Goal: Transaction & Acquisition: Obtain resource

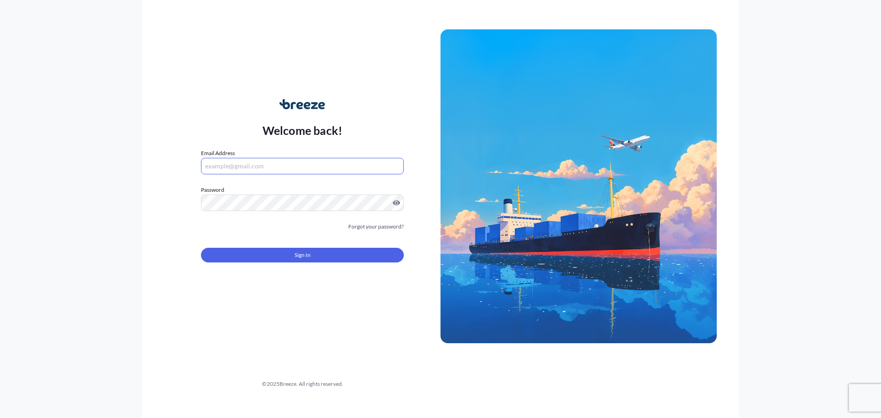
click at [262, 163] on input "Email Address" at bounding box center [302, 166] width 203 height 17
paste input "[EMAIL_ADDRESS][DOMAIN_NAME]"
type input "[EMAIL_ADDRESS][DOMAIN_NAME]"
click at [305, 251] on span "Sign In" at bounding box center [303, 255] width 16 height 9
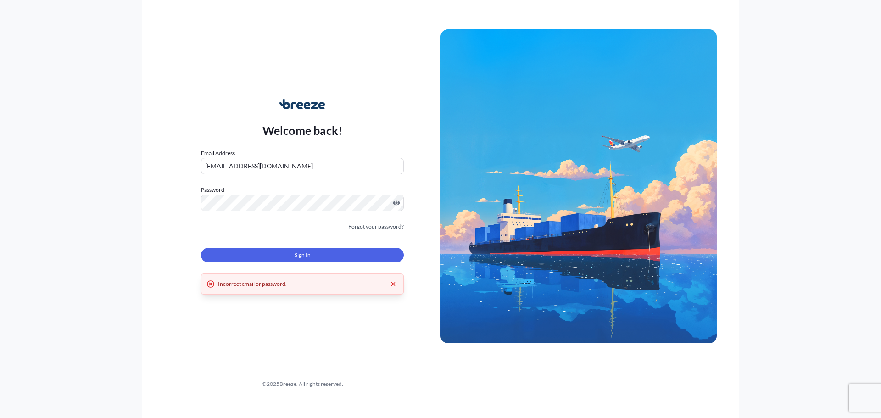
click at [276, 168] on input "[EMAIL_ADDRESS][DOMAIN_NAME]" at bounding box center [302, 166] width 203 height 17
click at [309, 251] on span "Sign In" at bounding box center [303, 255] width 16 height 9
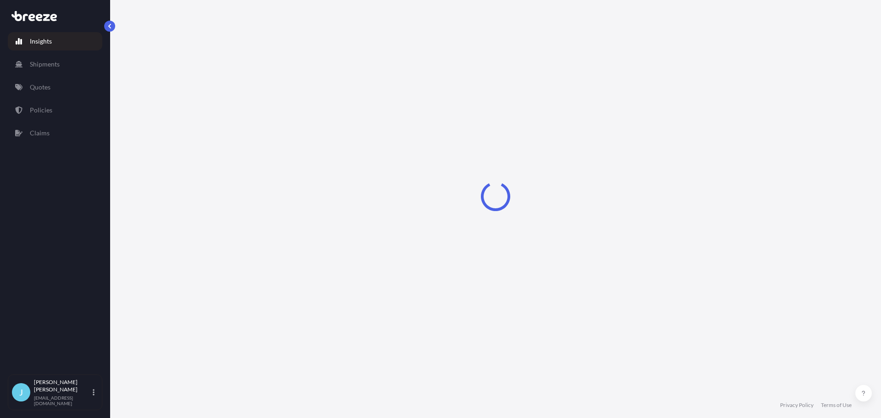
select select "2025"
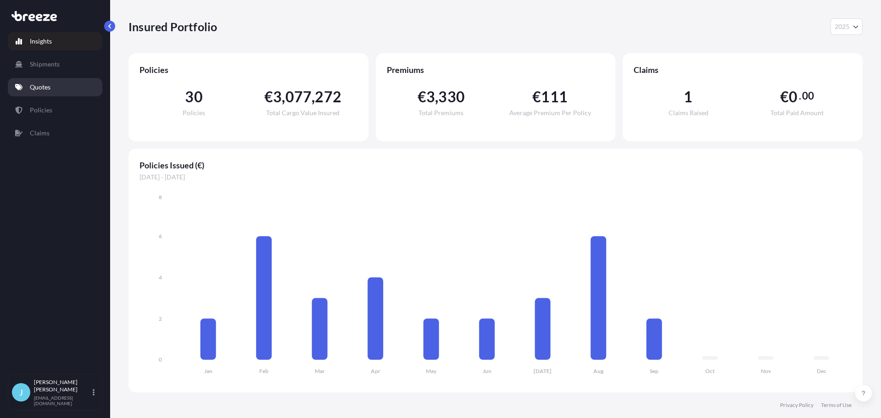
click at [39, 80] on link "Quotes" at bounding box center [55, 87] width 95 height 18
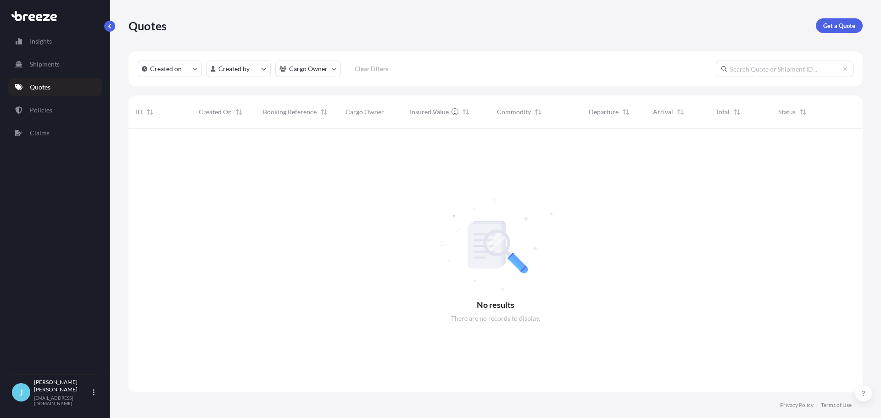
scroll to position [290, 727]
click at [834, 26] on p "Get a Quote" at bounding box center [839, 25] width 32 height 9
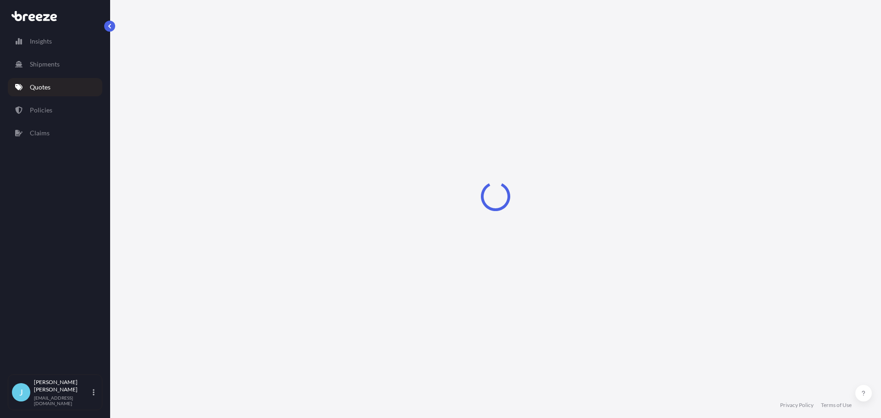
select select "Sea"
select select "1"
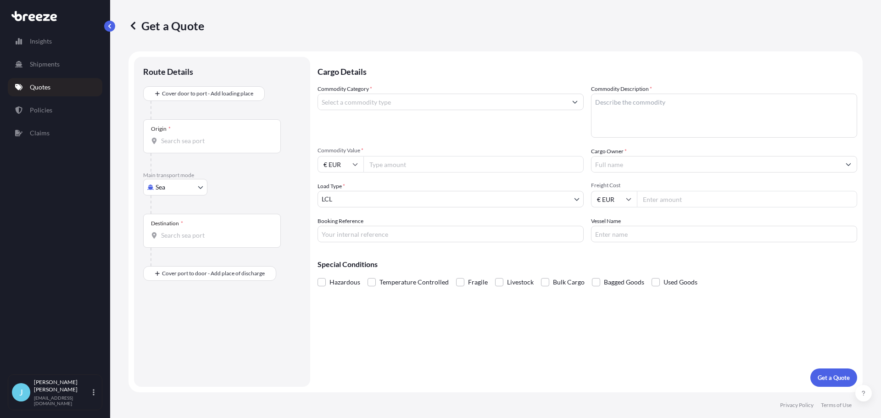
click at [373, 103] on input "Commodity Category *" at bounding box center [442, 102] width 249 height 17
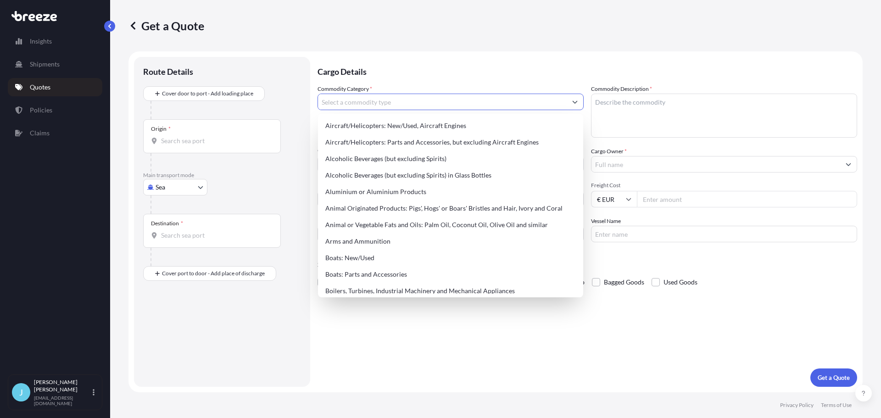
click at [403, 72] on p "Cargo Details" at bounding box center [588, 71] width 540 height 28
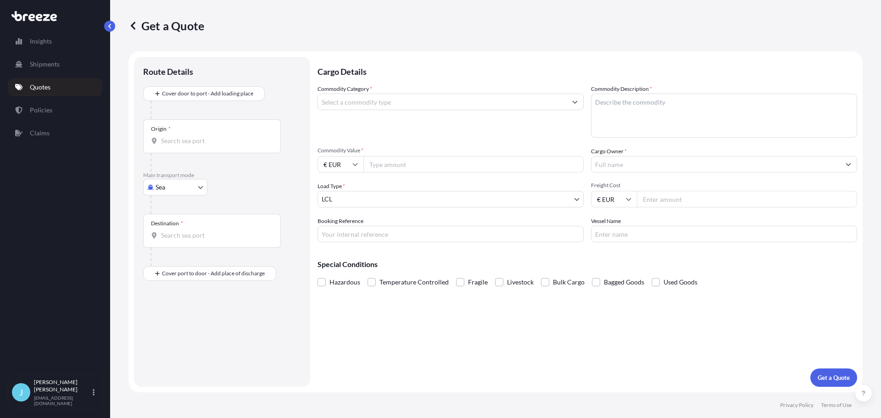
click at [284, 100] on div "Cover door to port - Add loading place" at bounding box center [222, 102] width 158 height 33
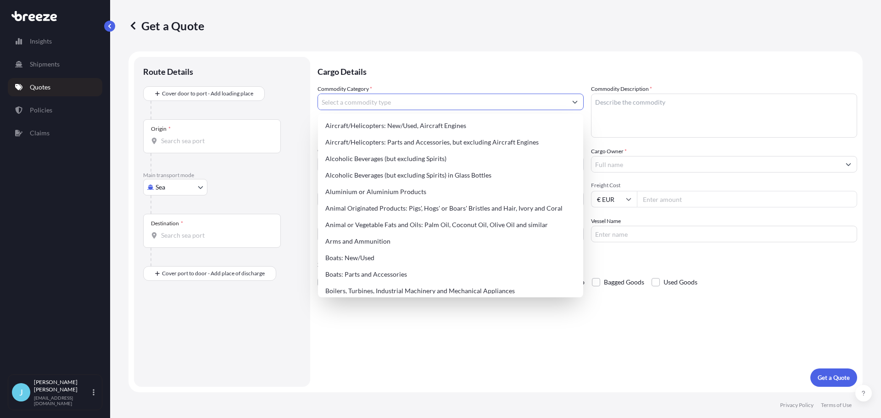
click at [390, 104] on input "Commodity Category *" at bounding box center [442, 102] width 249 height 17
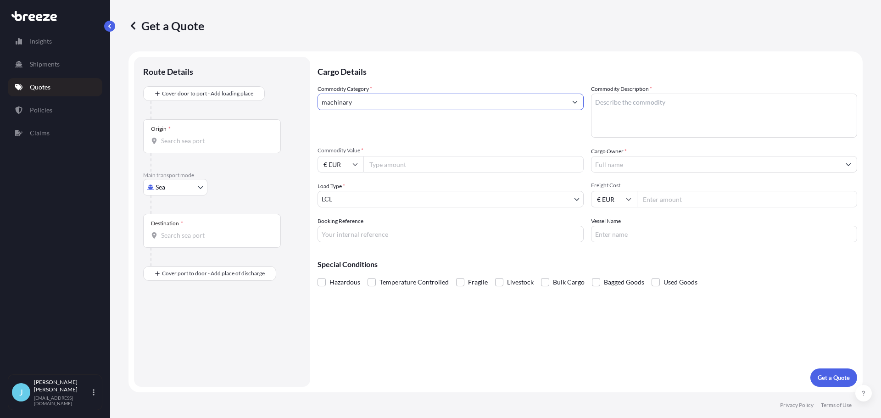
click at [577, 102] on icon "Show suggestions" at bounding box center [575, 102] width 6 height 6
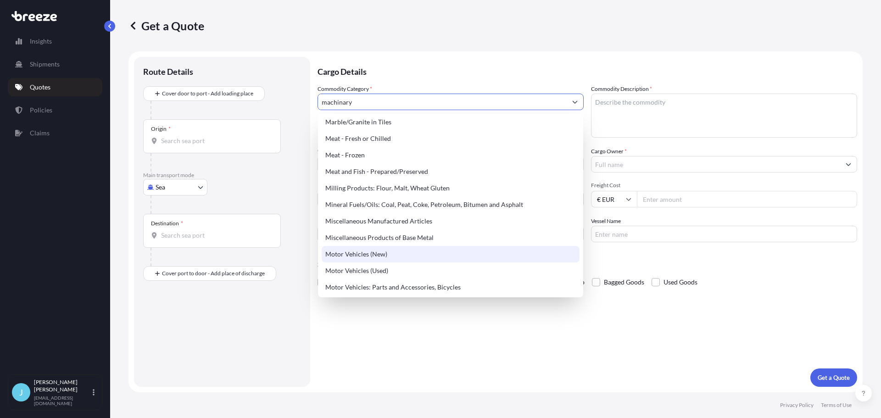
scroll to position [1239, 0]
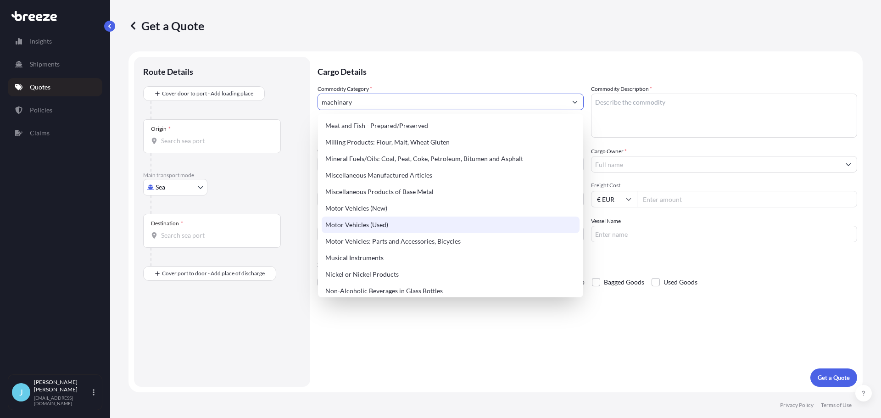
click at [372, 225] on div "Motor Vehicles (Used)" at bounding box center [451, 225] width 258 height 17
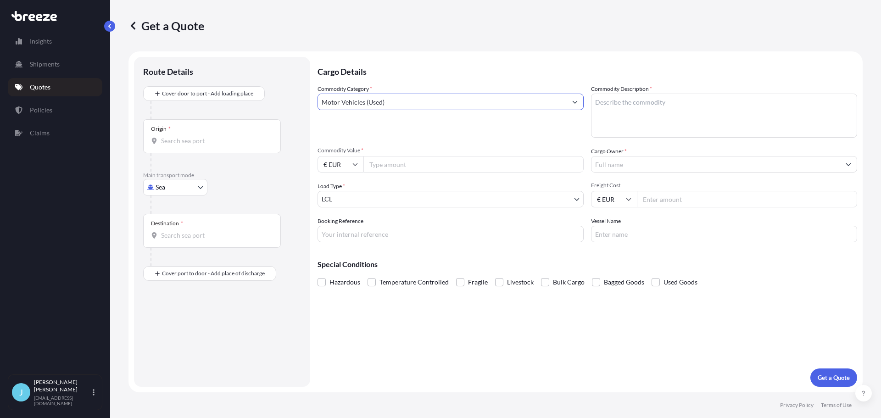
type input "Motor Vehicles (Used)"
click at [626, 101] on textarea "Commodity Description *" at bounding box center [724, 116] width 266 height 44
type textarea "JCB"
click at [414, 163] on input "Commodity Value *" at bounding box center [474, 164] width 220 height 17
click at [661, 104] on textarea "JCB" at bounding box center [724, 116] width 266 height 44
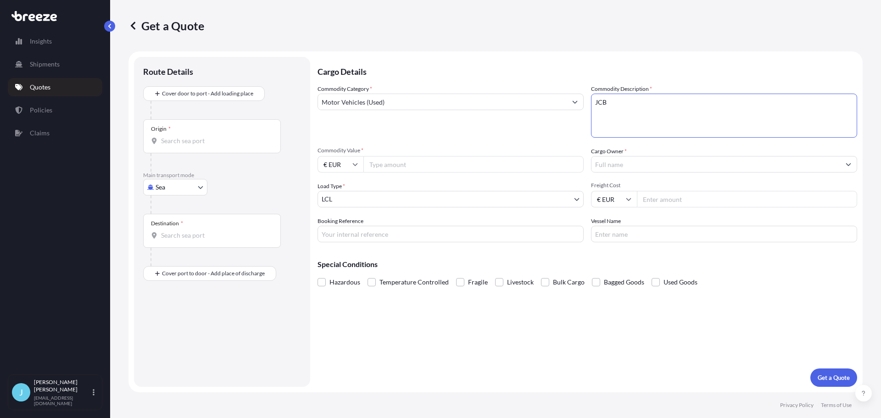
click at [379, 233] on input "Booking Reference" at bounding box center [451, 234] width 266 height 17
type input "1788920"
click at [424, 134] on div "Commodity Category * Motor Vehicles (Used)" at bounding box center [451, 110] width 266 height 53
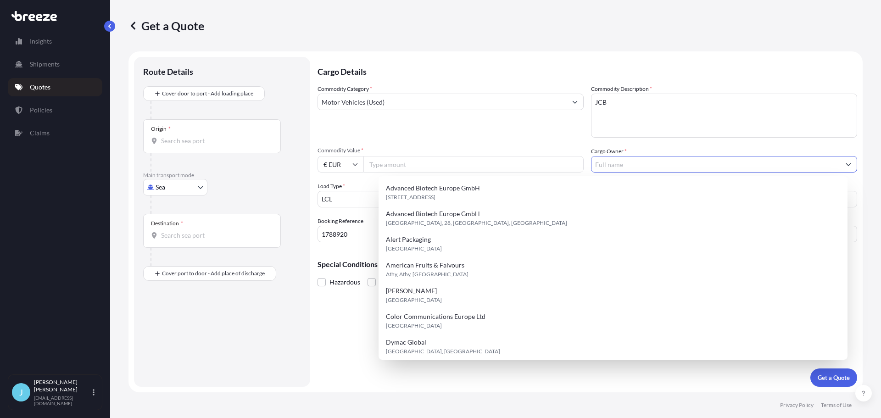
click at [650, 162] on input "Cargo Owner *" at bounding box center [716, 164] width 249 height 17
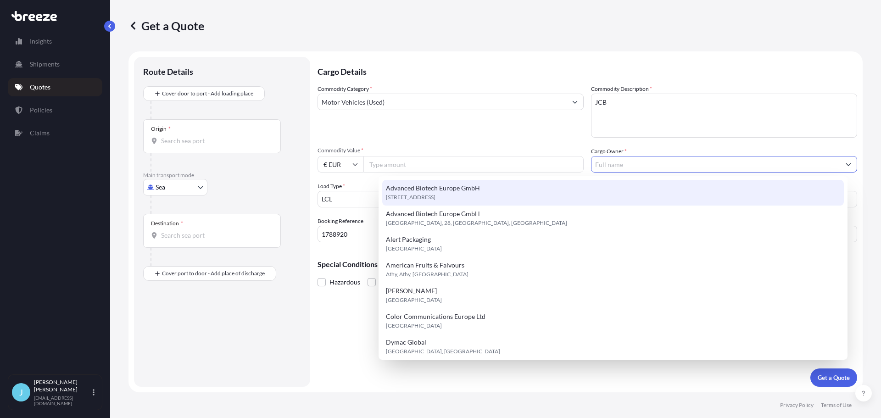
click at [498, 134] on div "Commodity Category * Motor Vehicles (Used)" at bounding box center [451, 110] width 266 height 53
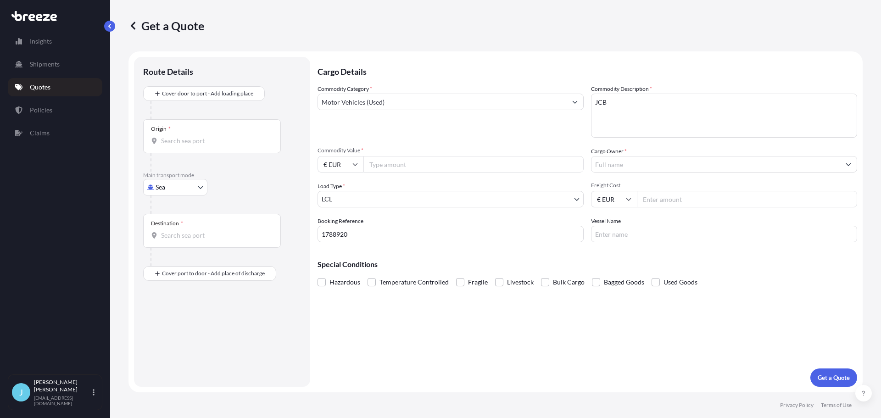
click at [385, 182] on div "Load Type * LCL" at bounding box center [451, 195] width 266 height 26
drag, startPoint x: 664, startPoint y: 198, endPoint x: 619, endPoint y: 181, distance: 47.5
click at [664, 198] on input "Freight Cost" at bounding box center [747, 199] width 220 height 17
click at [658, 101] on textarea "JCB" at bounding box center [724, 116] width 266 height 44
click at [594, 103] on textarea "JCB - [US_VEHICLE_IDENTIFICATION_NUMBER]" at bounding box center [724, 116] width 266 height 44
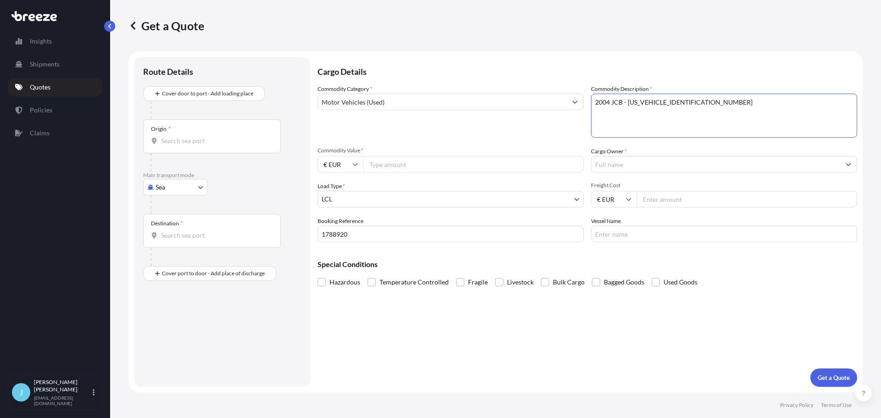
click at [625, 105] on textarea "2004 JCB - [US_VEHICLE_IDENTIFICATION_NUMBER]" at bounding box center [724, 116] width 266 height 44
click at [641, 105] on textarea "2004 JCB - 537-135- [US_VEHICLE_IDENTIFICATION_NUMBER]" at bounding box center [724, 116] width 266 height 44
type textarea "2004 JCB - 537/135- [US_VEHICLE_IDENTIFICATION_NUMBER]"
click at [425, 173] on div "Commodity Category * Motor Vehicles (Used) Commodity Description * 2004 JCB - 5…" at bounding box center [588, 163] width 540 height 158
click at [419, 165] on input "Commodity Value *" at bounding box center [474, 164] width 220 height 17
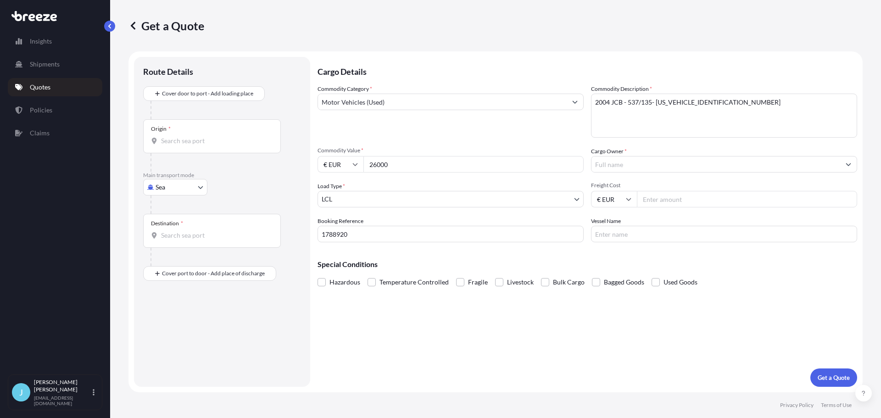
type input "26000"
click at [682, 165] on input "Cargo Owner *" at bounding box center [716, 164] width 249 height 17
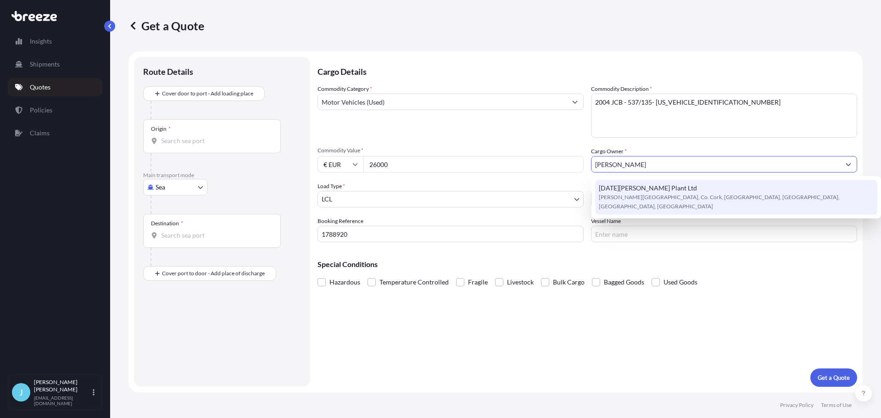
click at [641, 195] on span "[PERSON_NAME][GEOGRAPHIC_DATA], Co. Cork, [GEOGRAPHIC_DATA], [GEOGRAPHIC_DATA],…" at bounding box center [736, 202] width 275 height 18
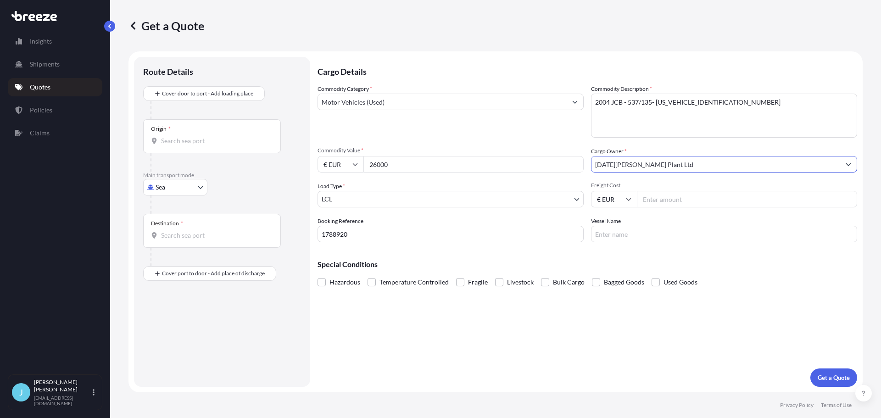
type input "[DATE][PERSON_NAME] Plant Ltd"
click at [529, 122] on div "Commodity Category * Motor Vehicles (Used)" at bounding box center [451, 110] width 266 height 53
click at [428, 206] on body "10 options available. 1 option available. Insights Shipments Quotes Policies Cl…" at bounding box center [440, 209] width 881 height 418
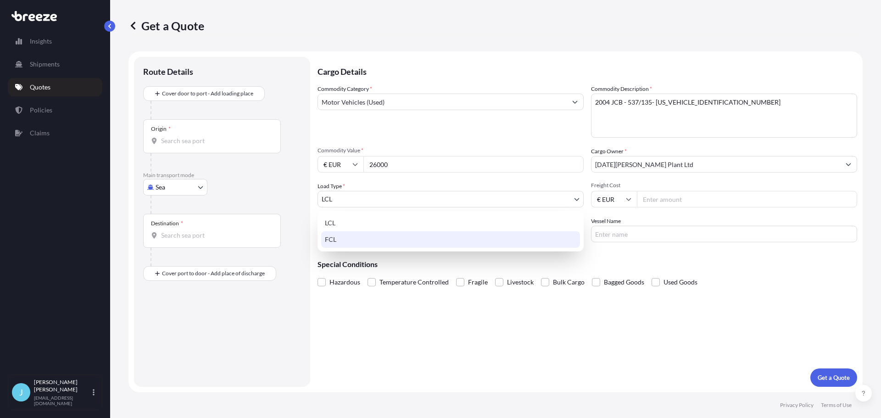
click at [423, 241] on div "FCL" at bounding box center [450, 239] width 259 height 17
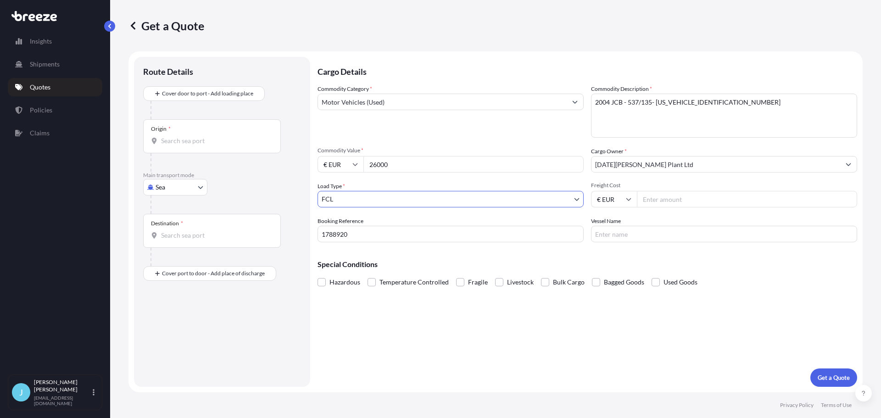
click at [457, 256] on div "Special Conditions Hazardous Temperature Controlled Fragile Livestock Bulk Carg…" at bounding box center [588, 269] width 540 height 39
click at [630, 233] on input "Vessel Name" at bounding box center [724, 234] width 266 height 17
type input "EVER ARM / 013EE"
click at [517, 259] on div "Special Conditions Hazardous Temperature Controlled Fragile Livestock Bulk Carg…" at bounding box center [588, 269] width 540 height 39
click at [199, 144] on input "Origin *" at bounding box center [215, 140] width 108 height 9
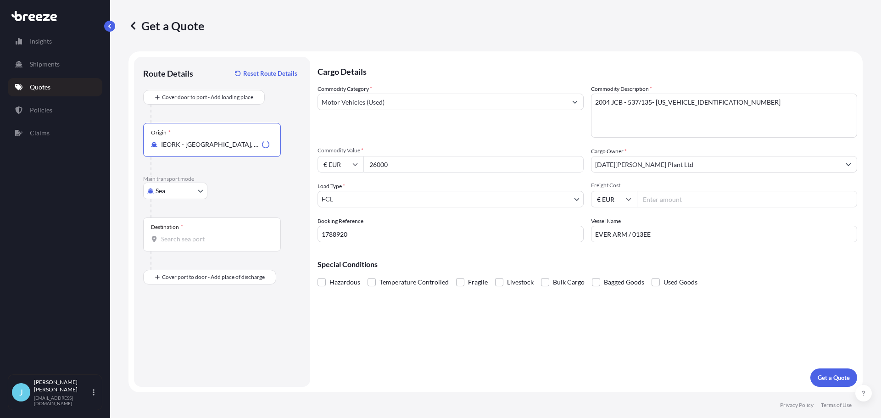
type input "IEORK - [GEOGRAPHIC_DATA], [GEOGRAPHIC_DATA]"
click at [196, 240] on input "Destination *" at bounding box center [215, 239] width 108 height 9
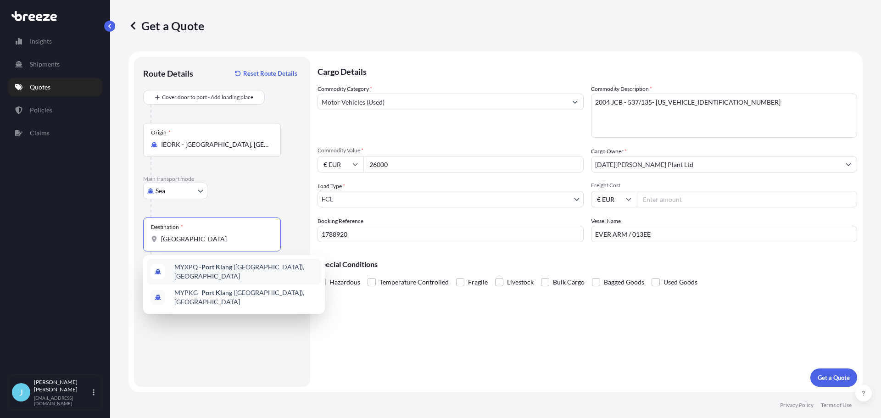
click at [230, 271] on span "MYXPQ - [GEOGRAPHIC_DATA][PERSON_NAME] ([GEOGRAPHIC_DATA]), [GEOGRAPHIC_DATA]" at bounding box center [245, 272] width 143 height 18
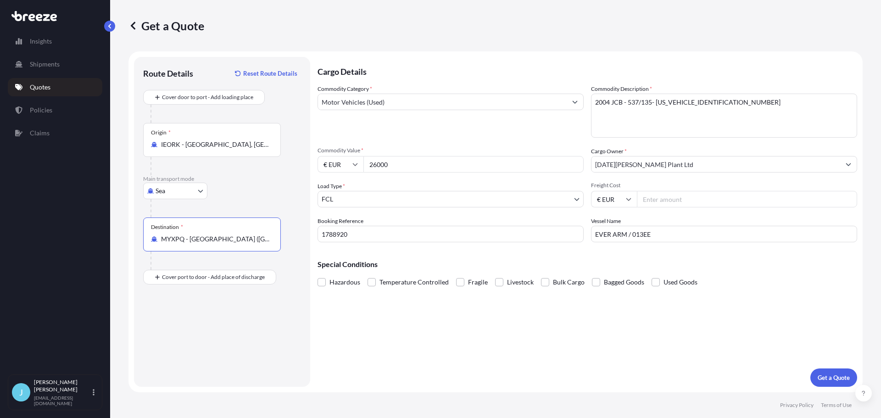
type input "MYXPQ - [GEOGRAPHIC_DATA] ([GEOGRAPHIC_DATA]), [GEOGRAPHIC_DATA]"
click at [287, 262] on div "Destination * MYXPQ - [GEOGRAPHIC_DATA] ([GEOGRAPHIC_DATA]), [GEOGRAPHIC_DATA]" at bounding box center [222, 244] width 158 height 52
click at [835, 375] on p "Get a Quote" at bounding box center [834, 377] width 32 height 9
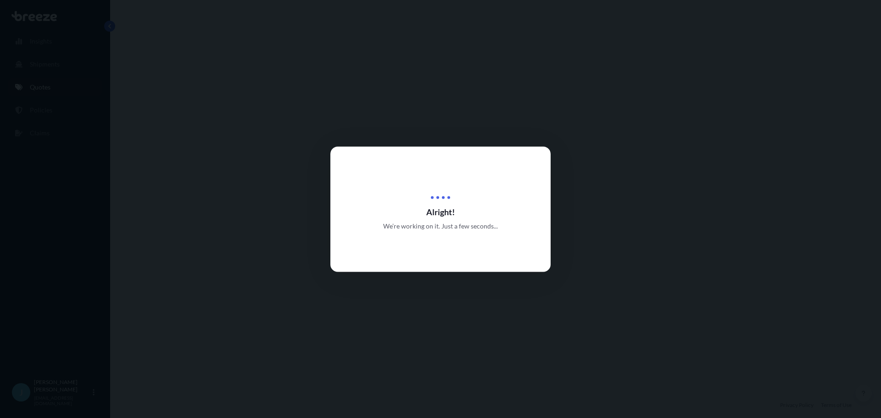
select select "Sea"
select select "2"
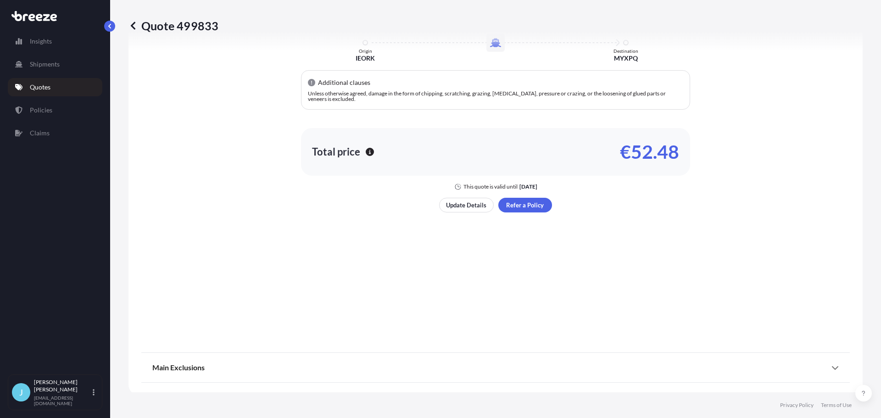
scroll to position [494, 0]
click at [414, 361] on div "Main Exclusions" at bounding box center [495, 364] width 687 height 22
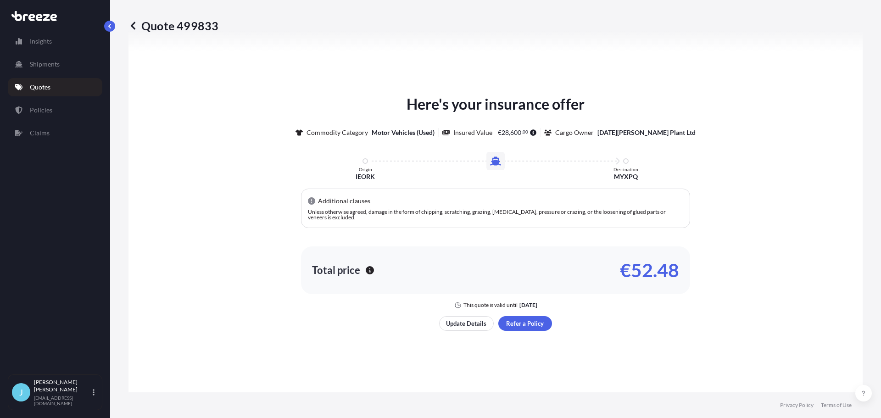
scroll to position [597, 0]
